Goal: Transaction & Acquisition: Purchase product/service

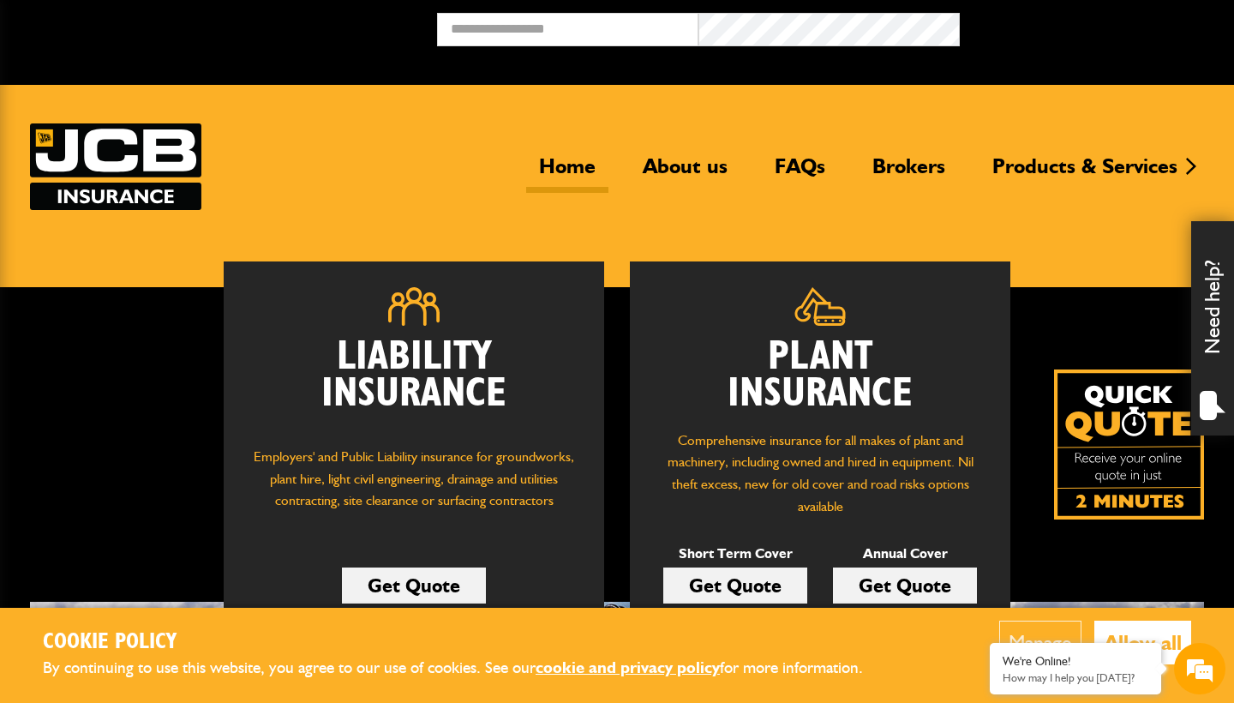
click at [715, 587] on link "Get Quote" at bounding box center [735, 585] width 144 height 36
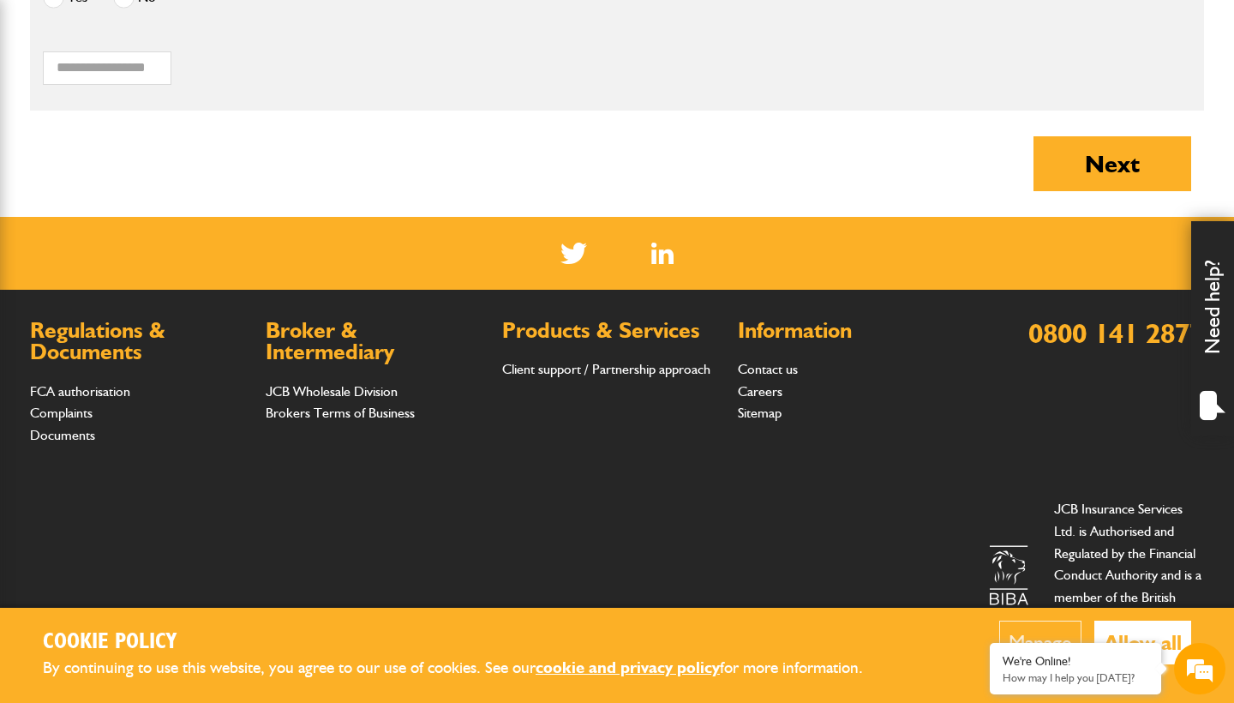
scroll to position [1904, 0]
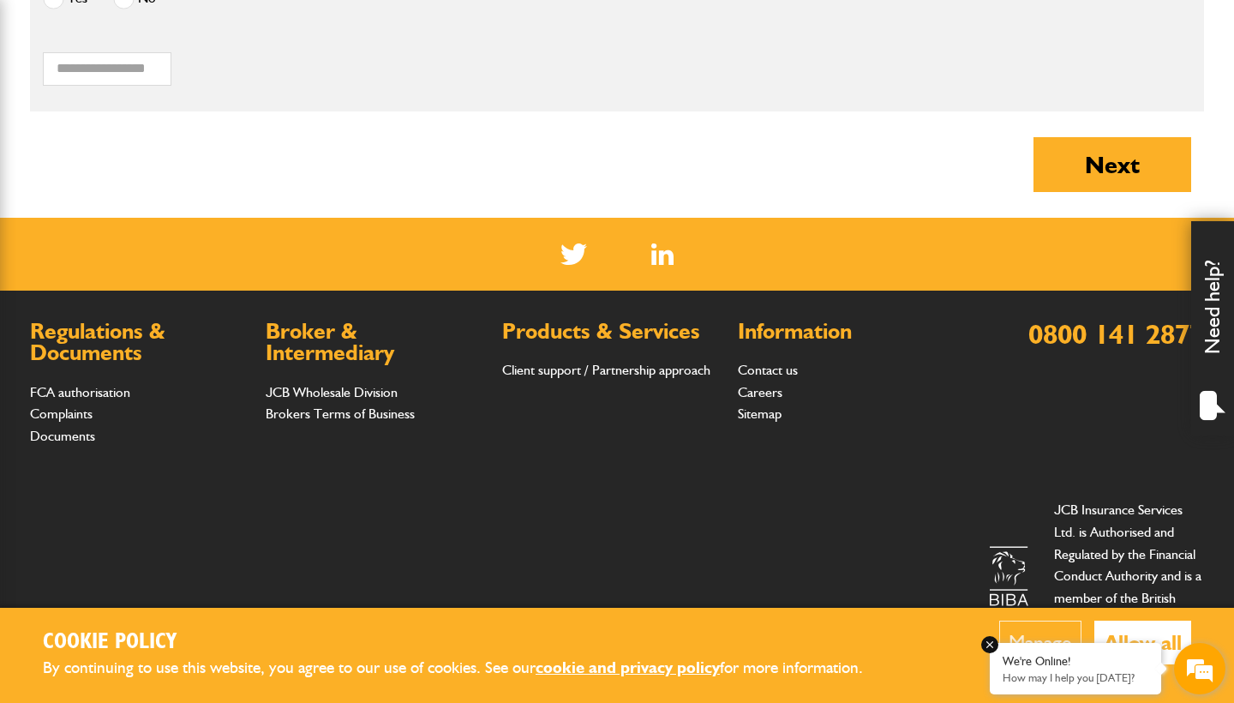
click at [991, 649] on em at bounding box center [989, 644] width 17 height 17
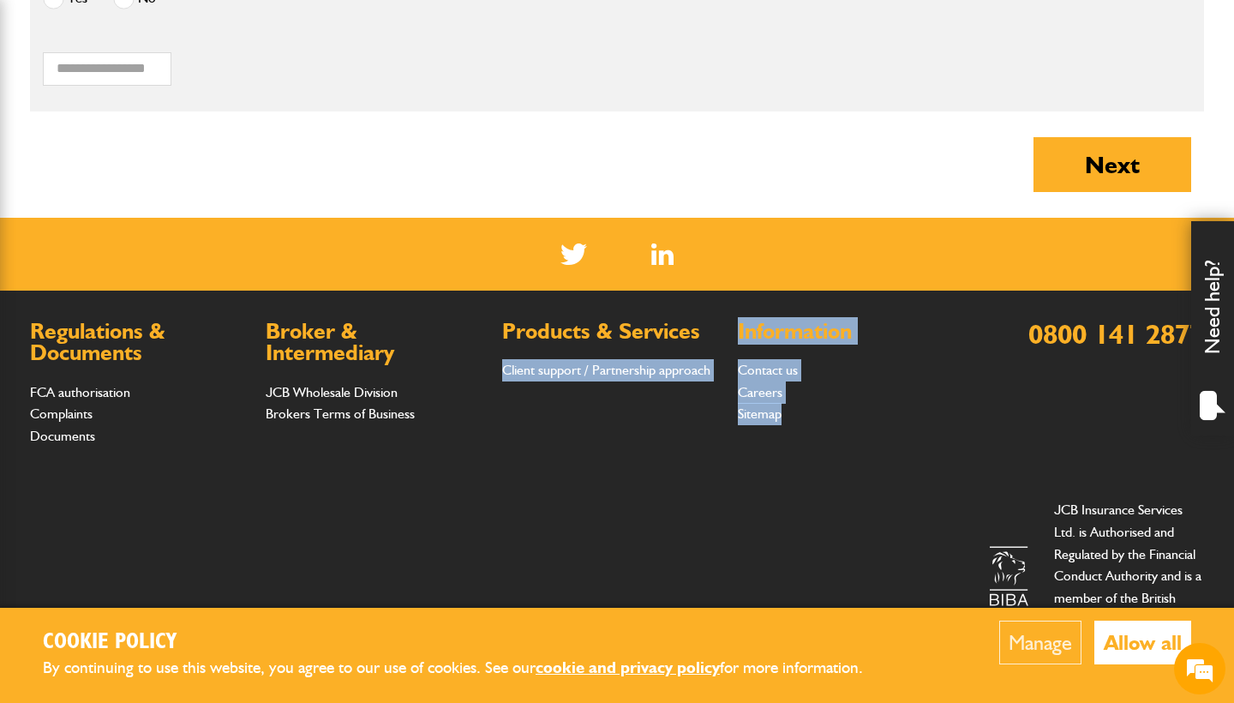
drag, startPoint x: 812, startPoint y: 436, endPoint x: 726, endPoint y: 325, distance: 141.1
click at [726, 325] on div "Regulations & Documents FCA authorisation Complaints Documents Broker & Interme…" at bounding box center [493, 396] width 926 height 153
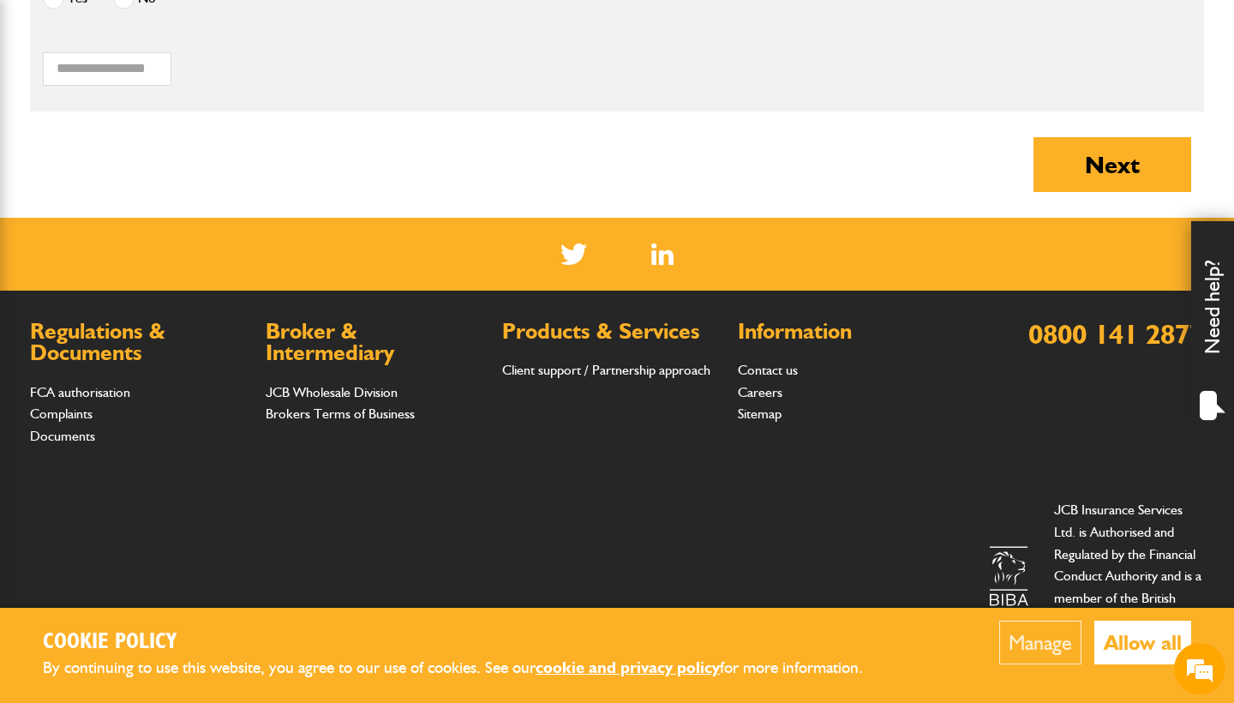
click at [677, 311] on footer "Regulations & Documents FCA authorisation Complaints Documents Broker & Interme…" at bounding box center [617, 497] width 1234 height 415
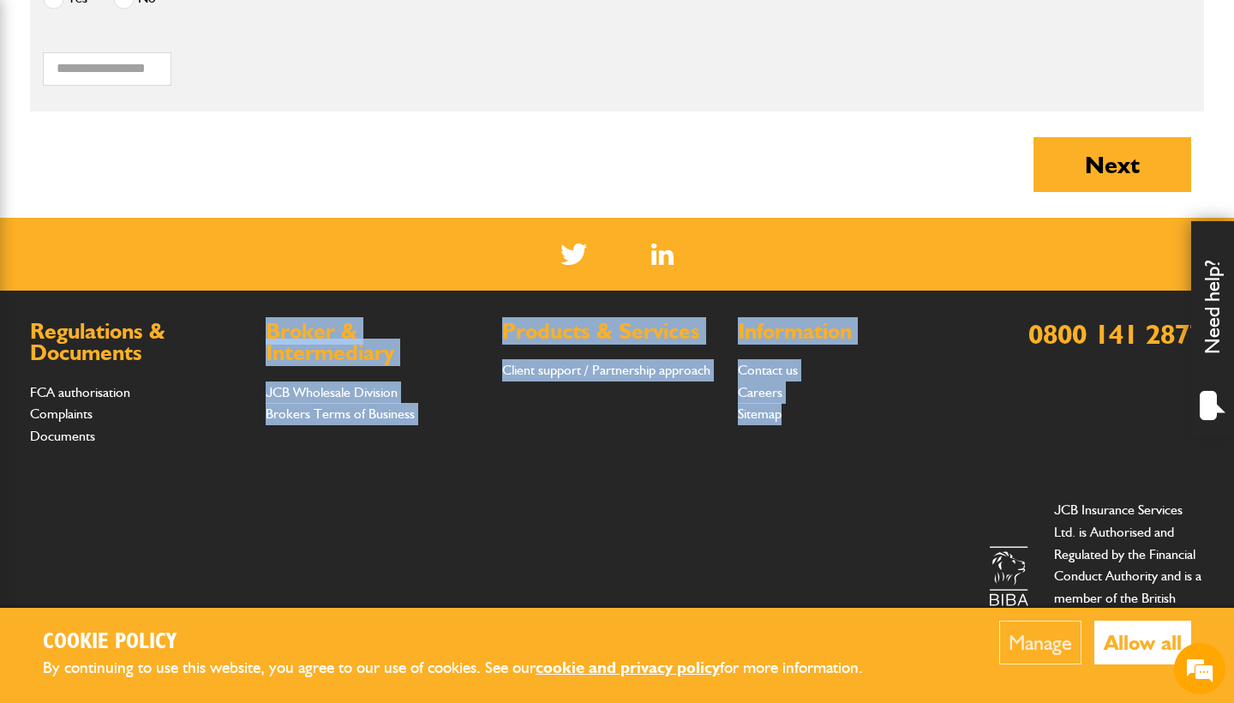
drag, startPoint x: 493, startPoint y: 310, endPoint x: 819, endPoint y: 460, distance: 359.3
click at [819, 460] on footer "Regulations & Documents FCA authorisation Complaints Documents Broker & Interme…" at bounding box center [617, 497] width 1234 height 415
click at [753, 459] on div "Regulations & Documents FCA authorisation Complaints Documents Broker & Interme…" at bounding box center [493, 396] width 926 height 153
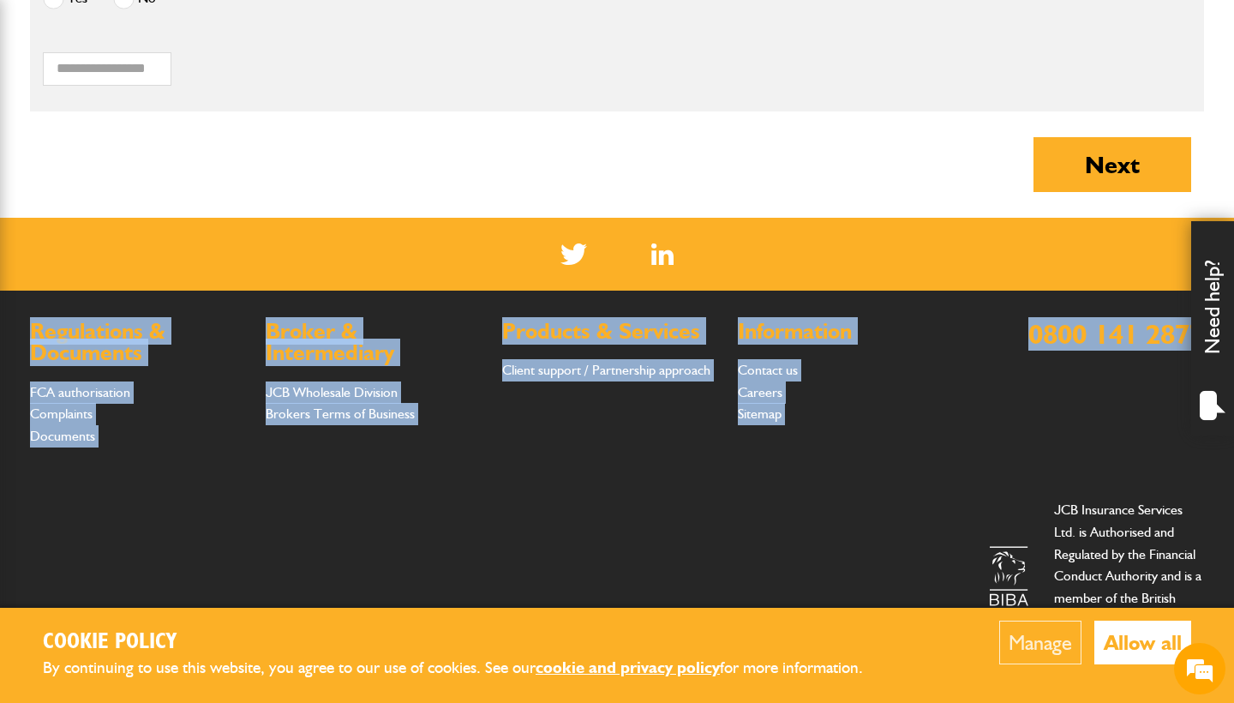
drag, startPoint x: 21, startPoint y: 322, endPoint x: 637, endPoint y: 504, distance: 641.5
click at [630, 504] on footer "Regulations & Documents FCA authorisation Complaints Documents Broker & Interme…" at bounding box center [617, 497] width 1234 height 415
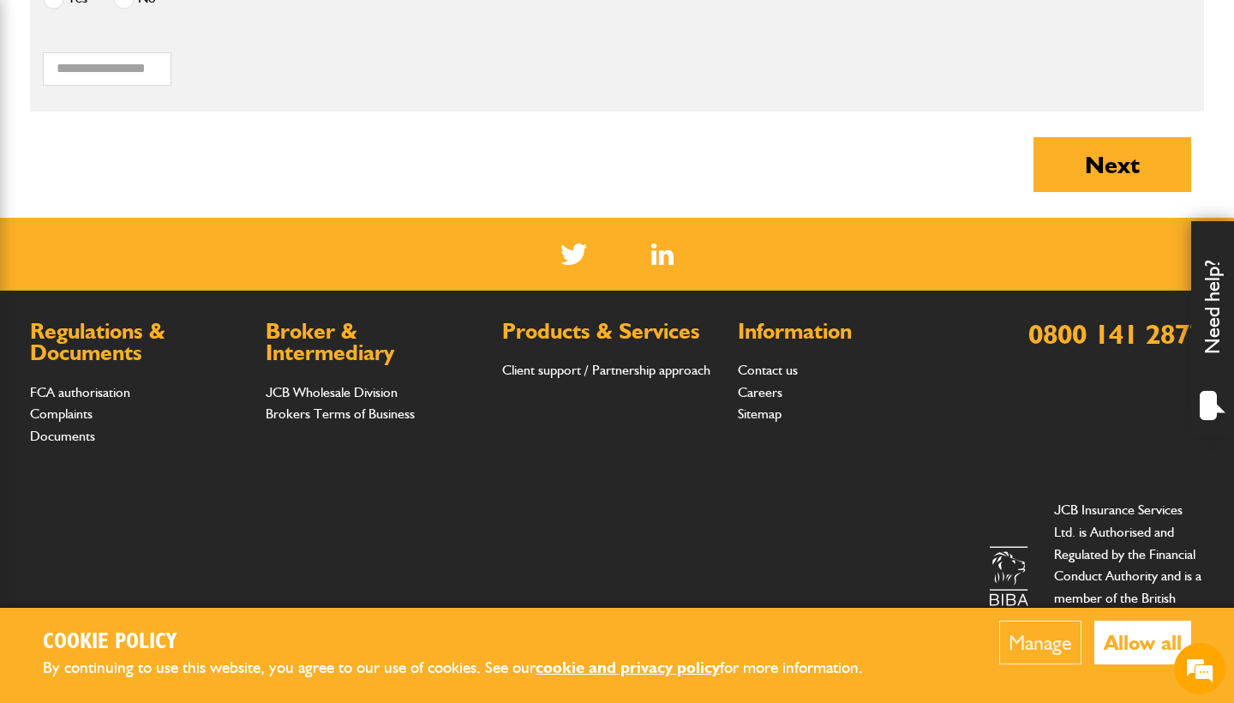
click at [637, 504] on div "Registered Office: [STREET_ADDRESS]. Registered No 1819946 [GEOGRAPHIC_DATA]. J…" at bounding box center [617, 575] width 1174 height 181
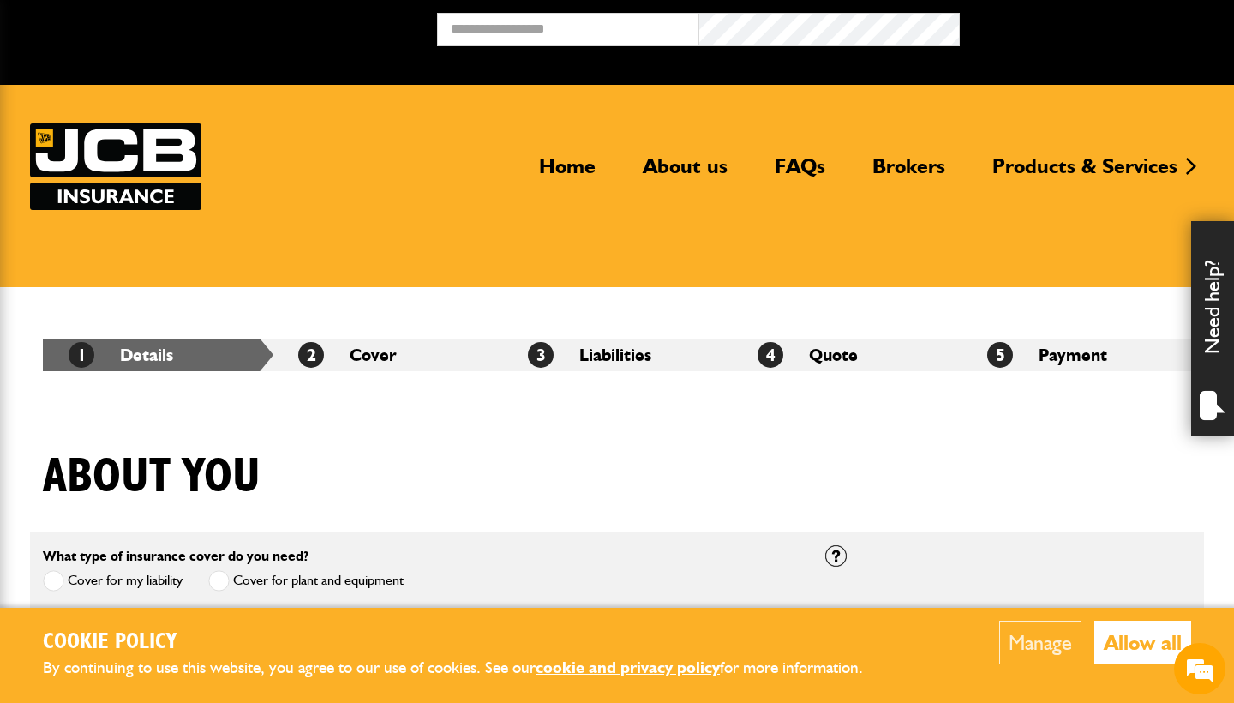
scroll to position [0, 0]
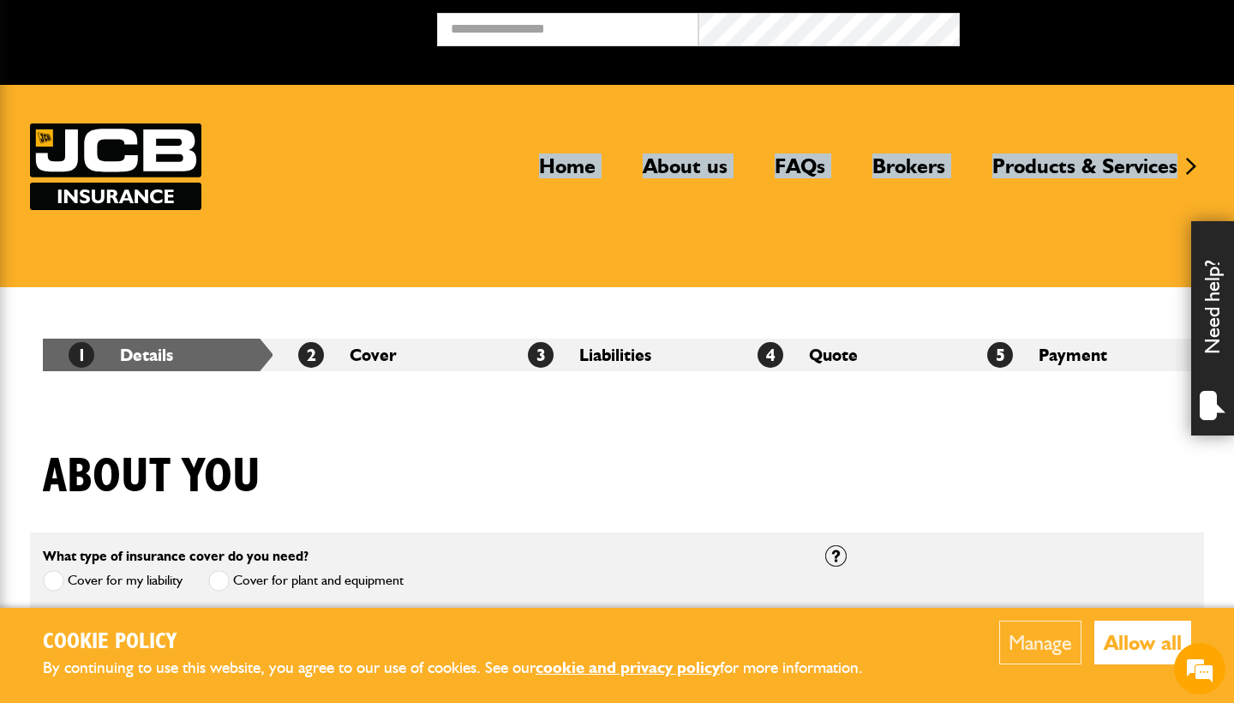
drag, startPoint x: 500, startPoint y: 121, endPoint x: 990, endPoint y: 242, distance: 505.0
click at [990, 242] on header "Home About us FAQs Brokers Products & Services Construction insurance Car and c…" at bounding box center [617, 186] width 1234 height 202
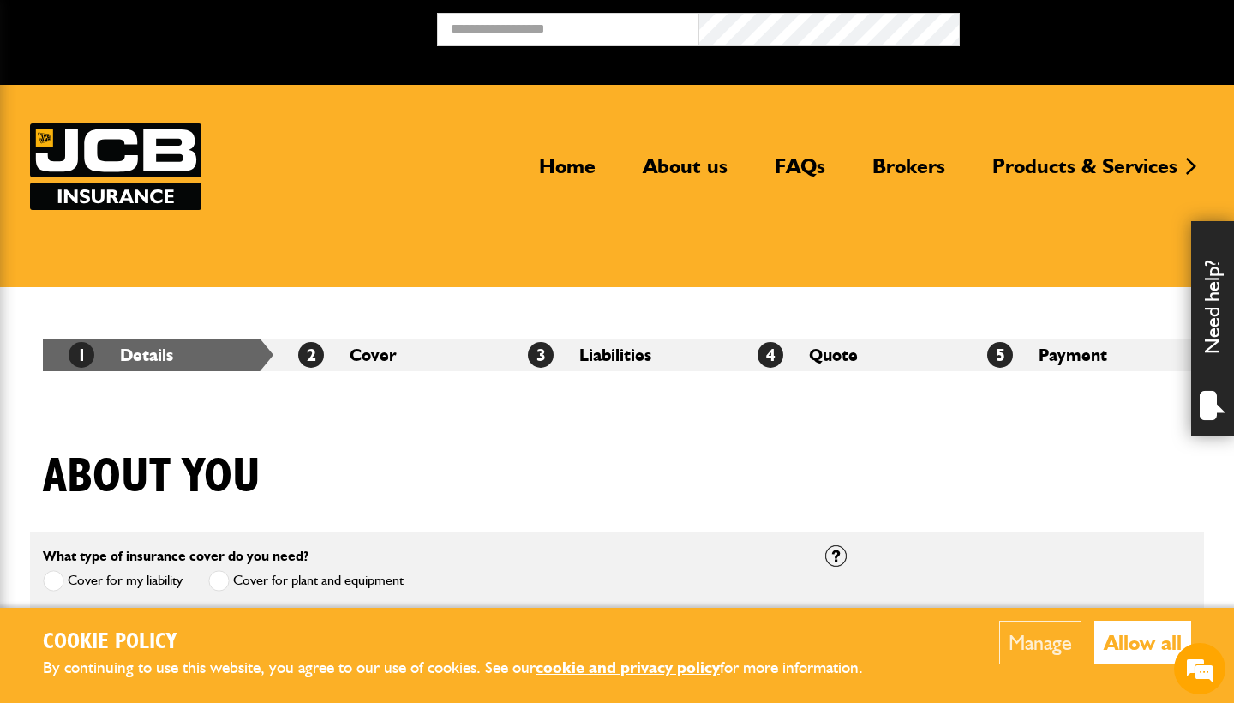
click at [1116, 634] on button "Allow all" at bounding box center [1142, 642] width 97 height 44
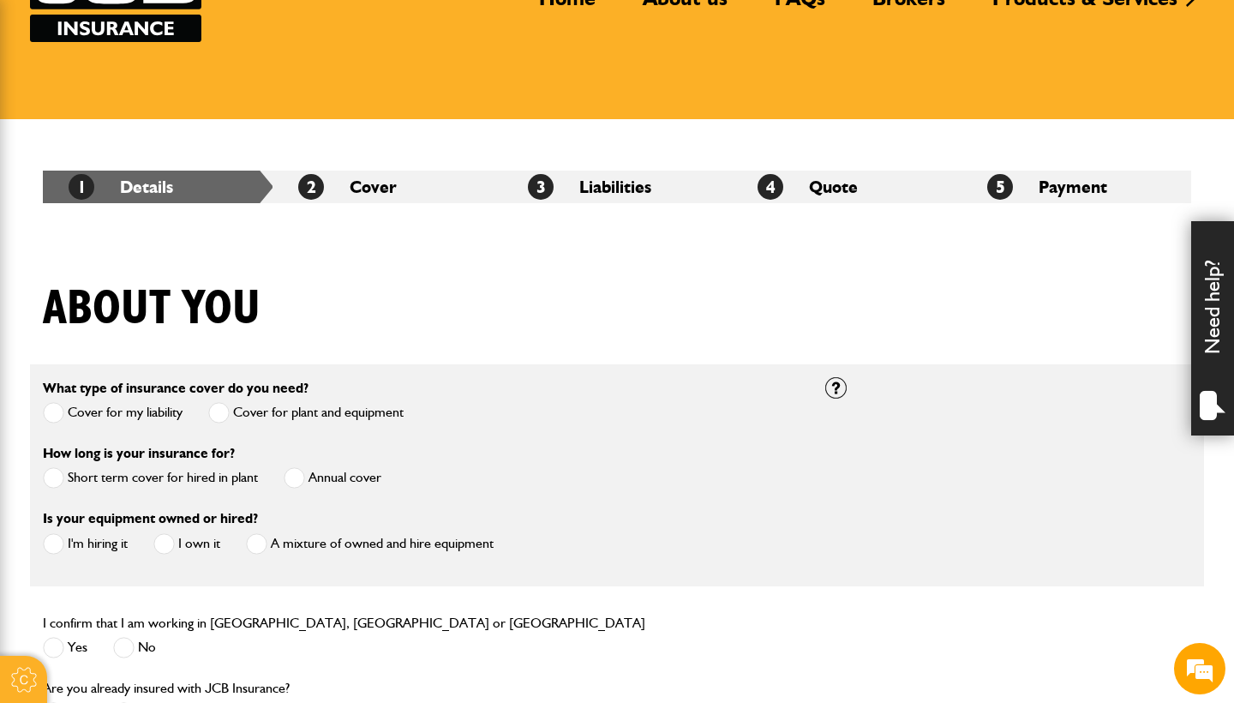
scroll to position [168, 0]
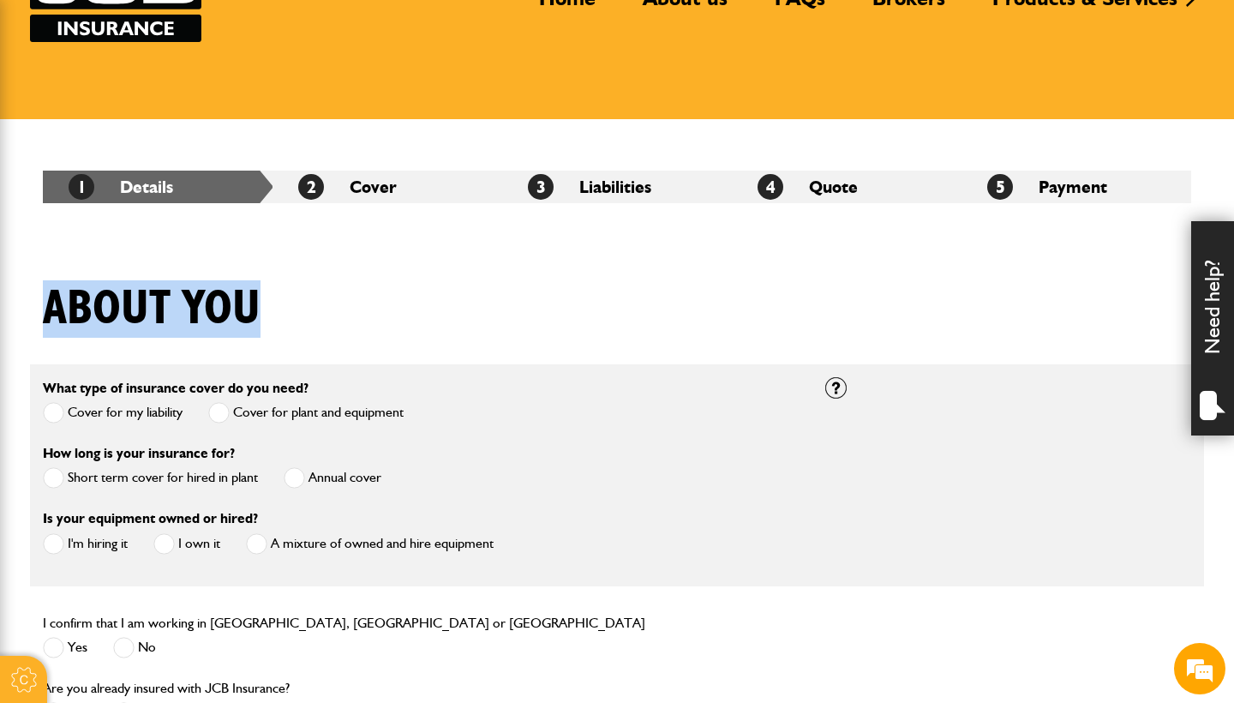
drag, startPoint x: 37, startPoint y: 300, endPoint x: 260, endPoint y: 331, distance: 224.9
click at [260, 332] on div "About you" at bounding box center [617, 321] width 1174 height 83
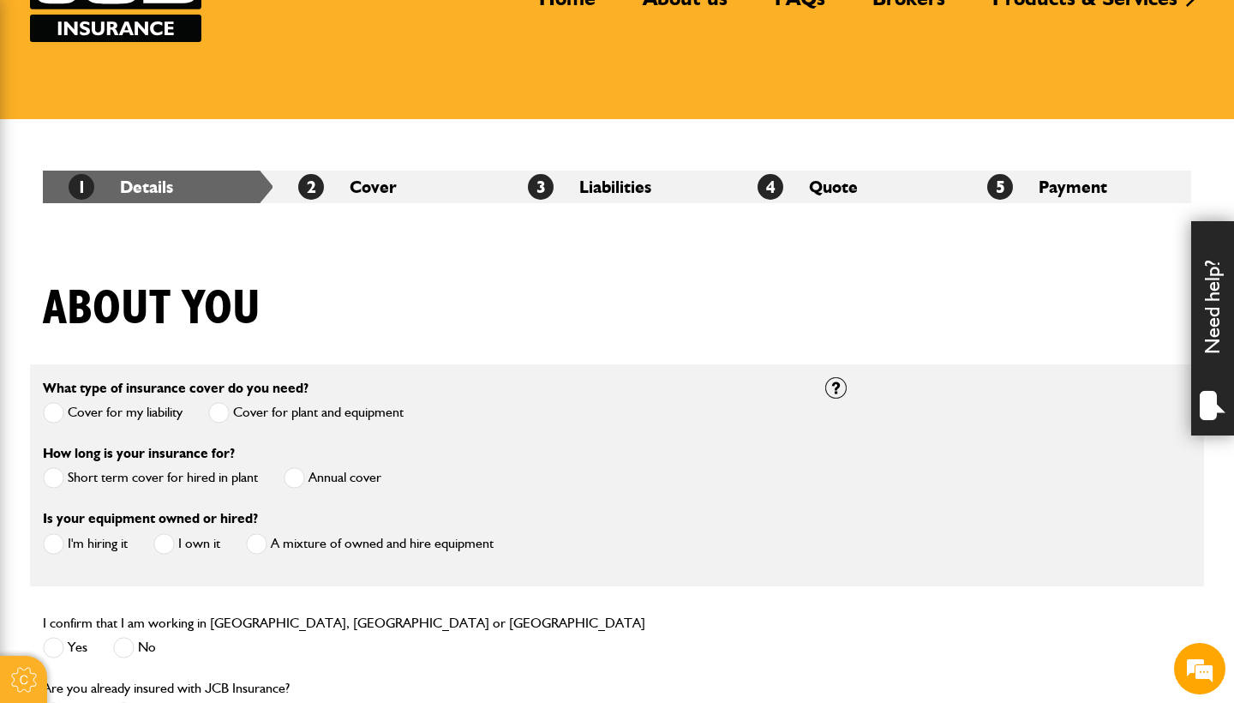
click at [308, 316] on div "About you" at bounding box center [617, 321] width 1174 height 83
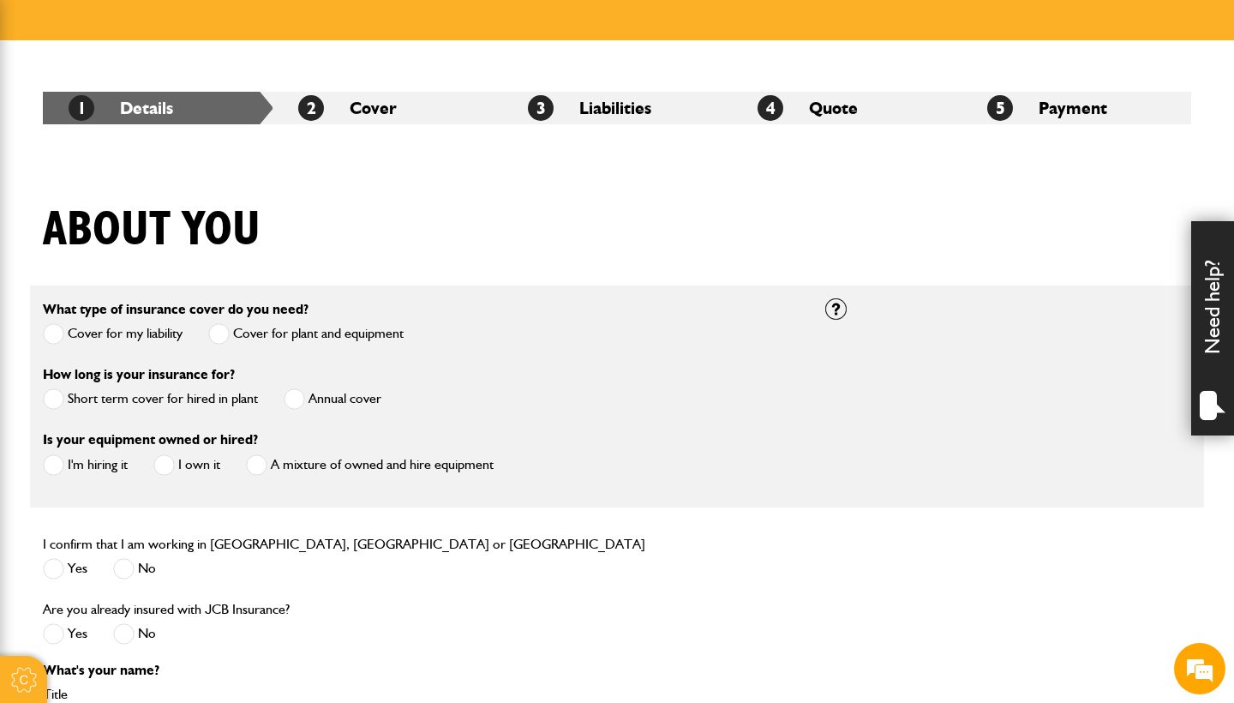
scroll to position [255, 0]
